Goal: Transaction & Acquisition: Book appointment/travel/reservation

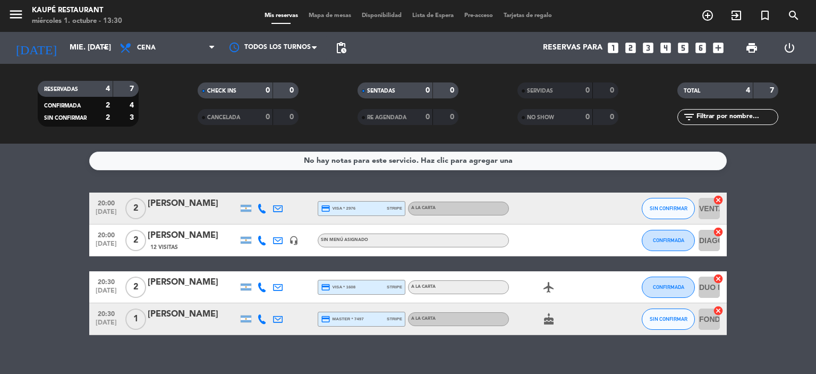
click at [651, 46] on icon "looks_3" at bounding box center [649, 48] width 14 height 14
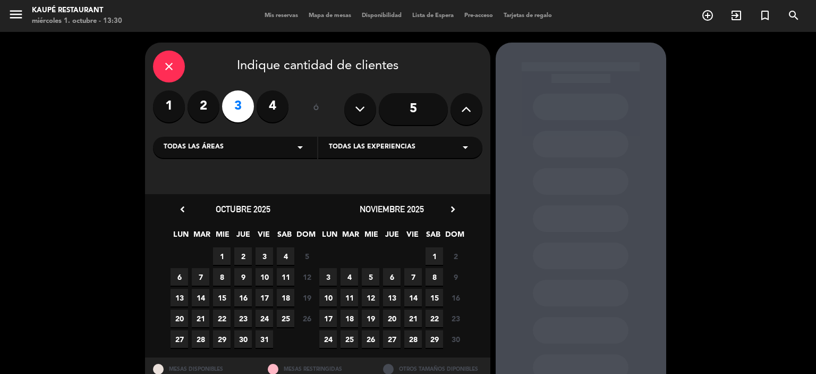
click at [222, 254] on span "1" at bounding box center [222, 256] width 18 height 18
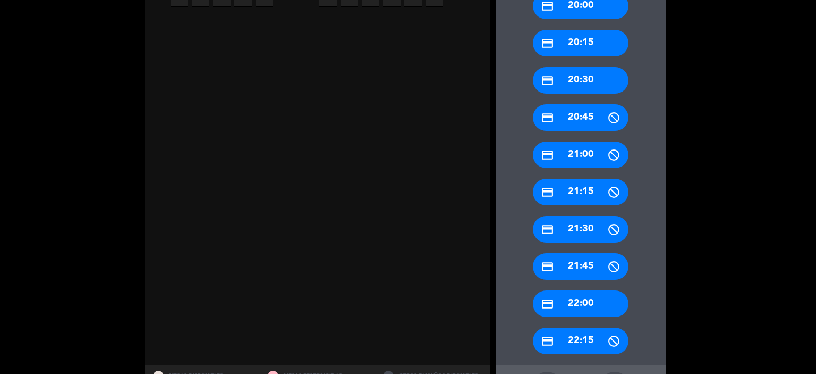
scroll to position [389, 0]
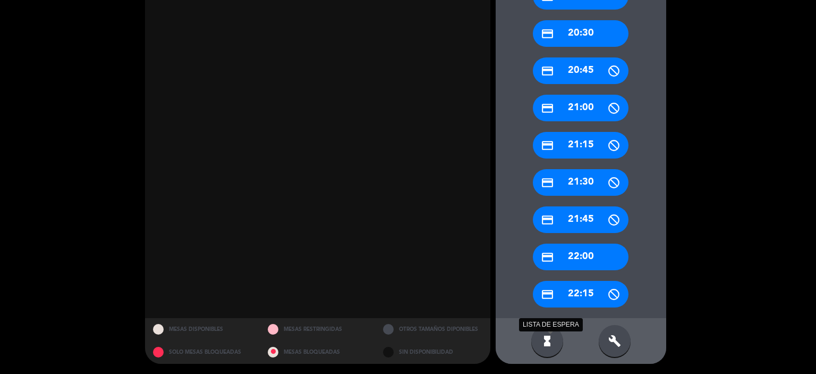
click at [546, 339] on icon "hourglass_full" at bounding box center [547, 340] width 13 height 13
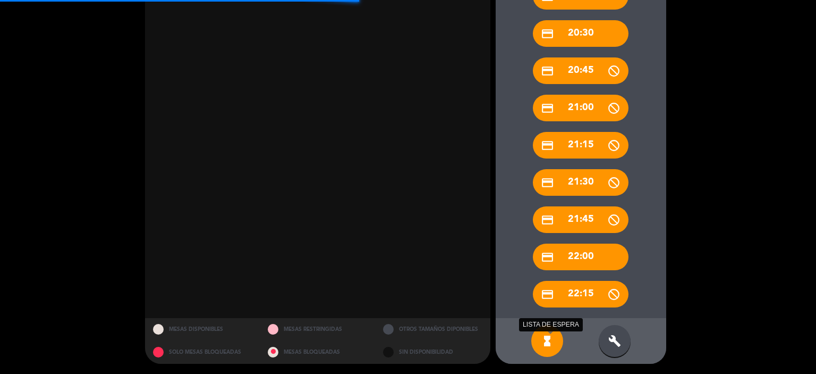
click at [546, 342] on icon "hourglass_full" at bounding box center [547, 340] width 13 height 13
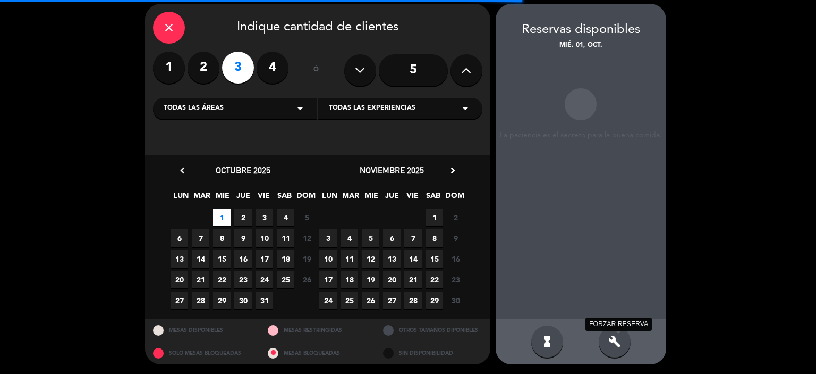
click at [619, 342] on icon "build" at bounding box center [615, 341] width 13 height 13
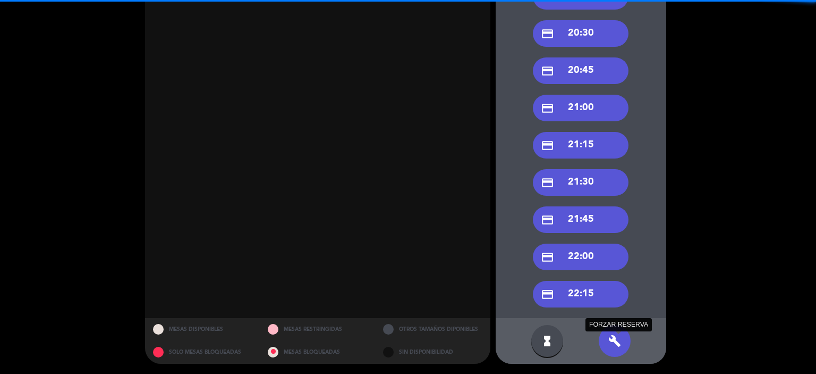
click at [610, 340] on icon "build" at bounding box center [615, 340] width 13 height 13
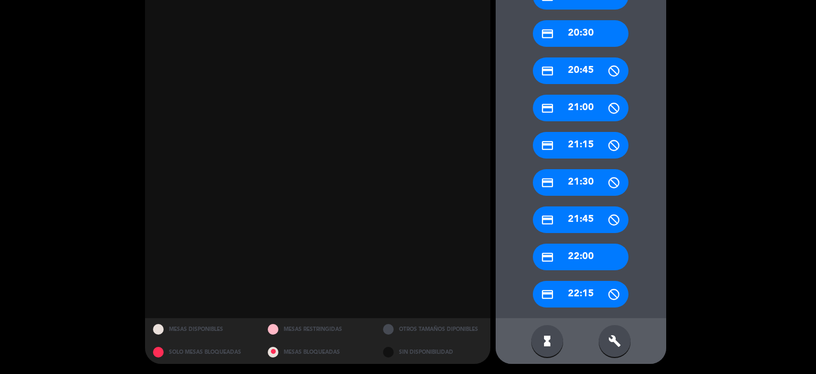
click at [586, 293] on div "credit_card 22:15" at bounding box center [581, 294] width 96 height 27
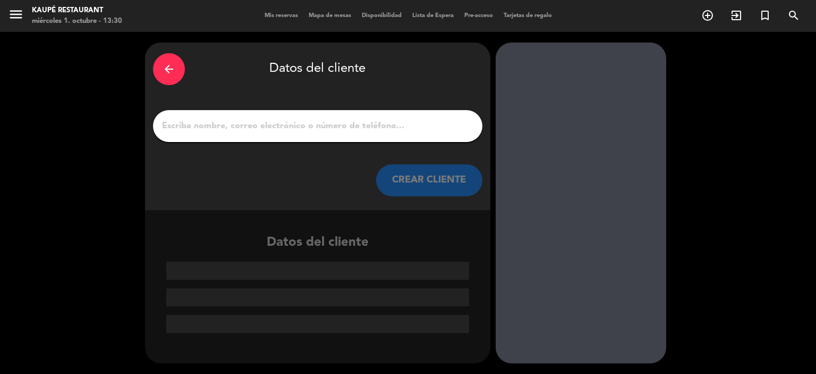
click at [283, 127] on input "1" at bounding box center [318, 126] width 314 height 15
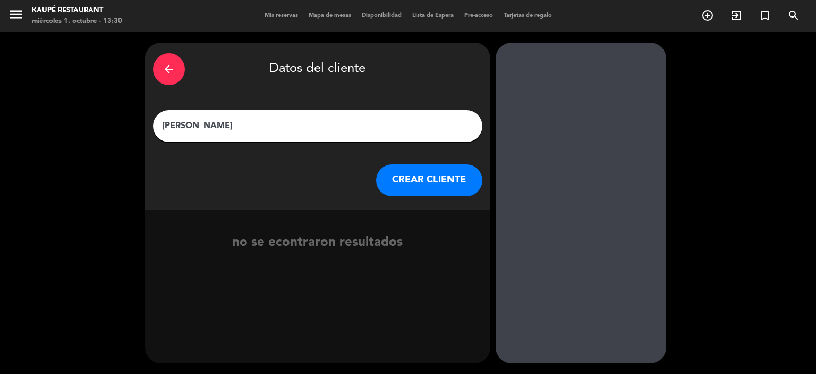
type input "[PERSON_NAME]"
click at [407, 178] on button "CREAR CLIENTE" at bounding box center [429, 180] width 106 height 32
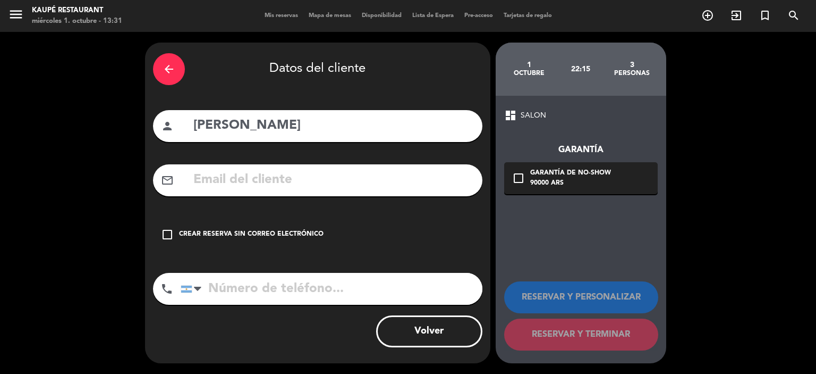
click at [165, 235] on icon "check_box_outline_blank" at bounding box center [167, 234] width 13 height 13
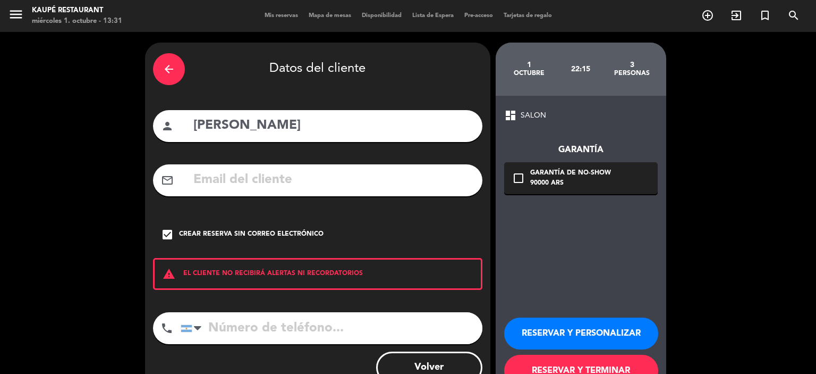
click at [597, 367] on button "RESERVAR Y TERMINAR" at bounding box center [581, 371] width 154 height 32
